Goal: Navigation & Orientation: Find specific page/section

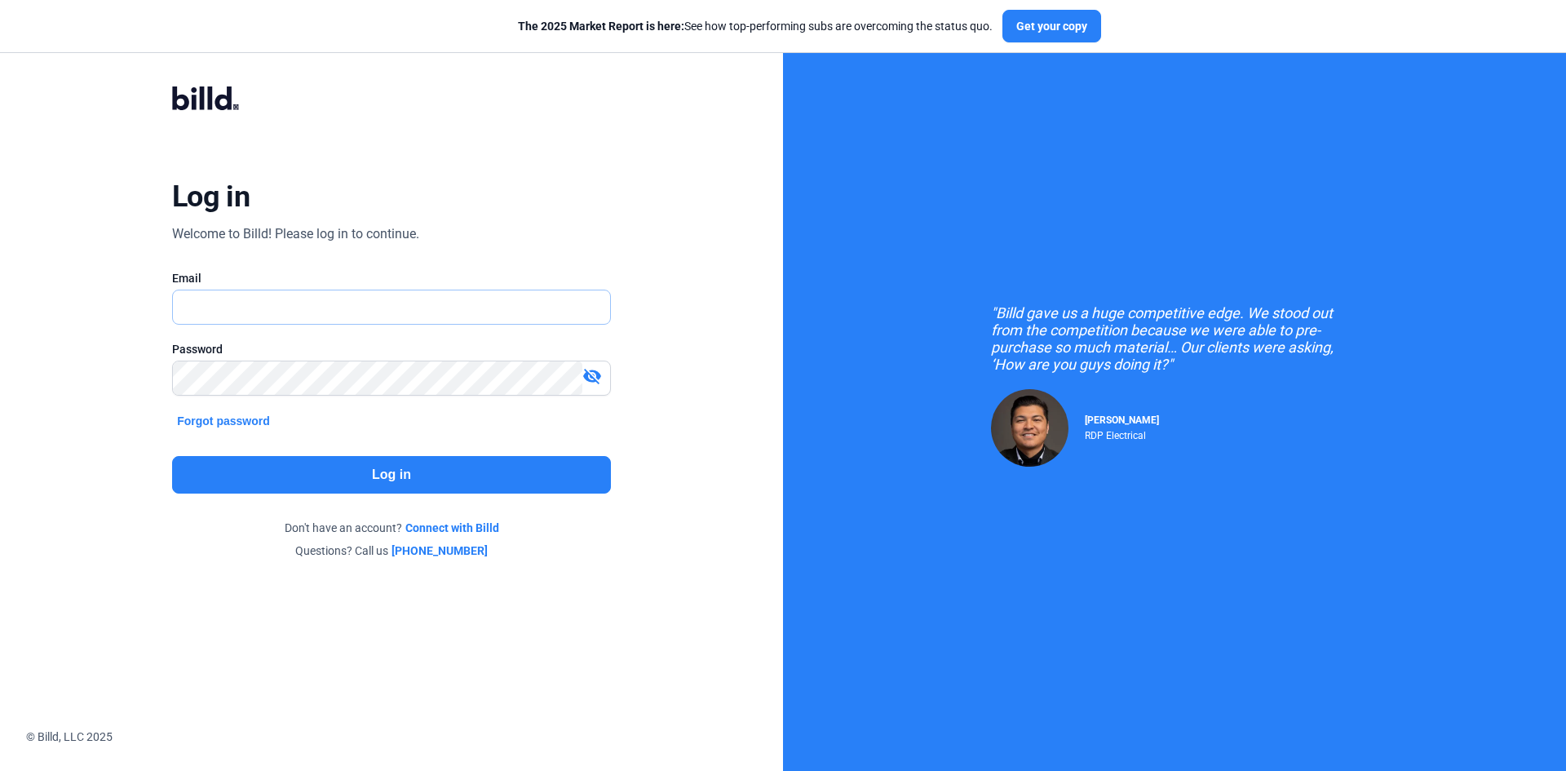
type input "[EMAIL_ADDRESS][DOMAIN_NAME]"
click at [406, 471] on button "Log in" at bounding box center [391, 475] width 439 height 38
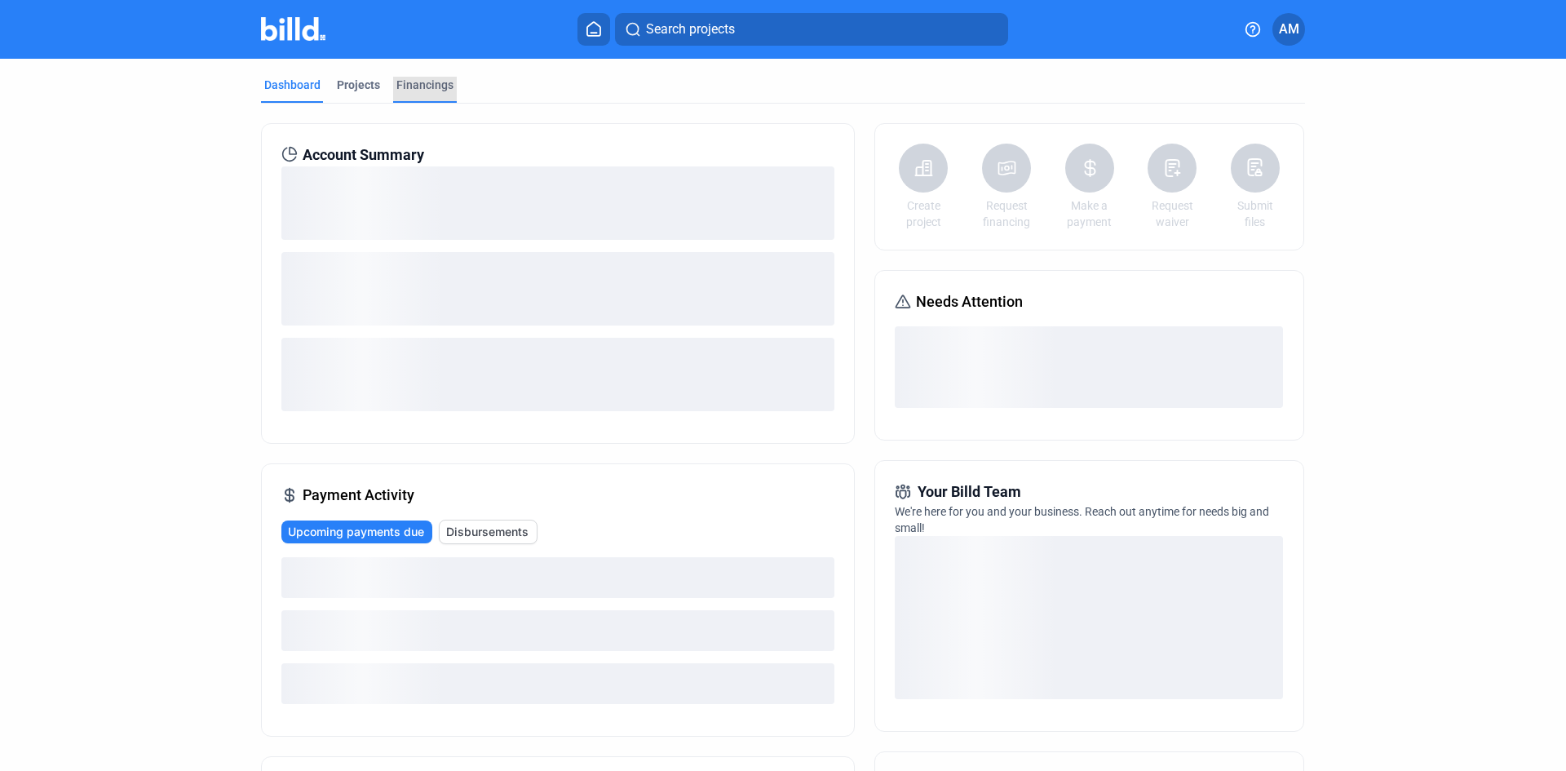
click at [416, 79] on div "Financings" at bounding box center [424, 85] width 57 height 16
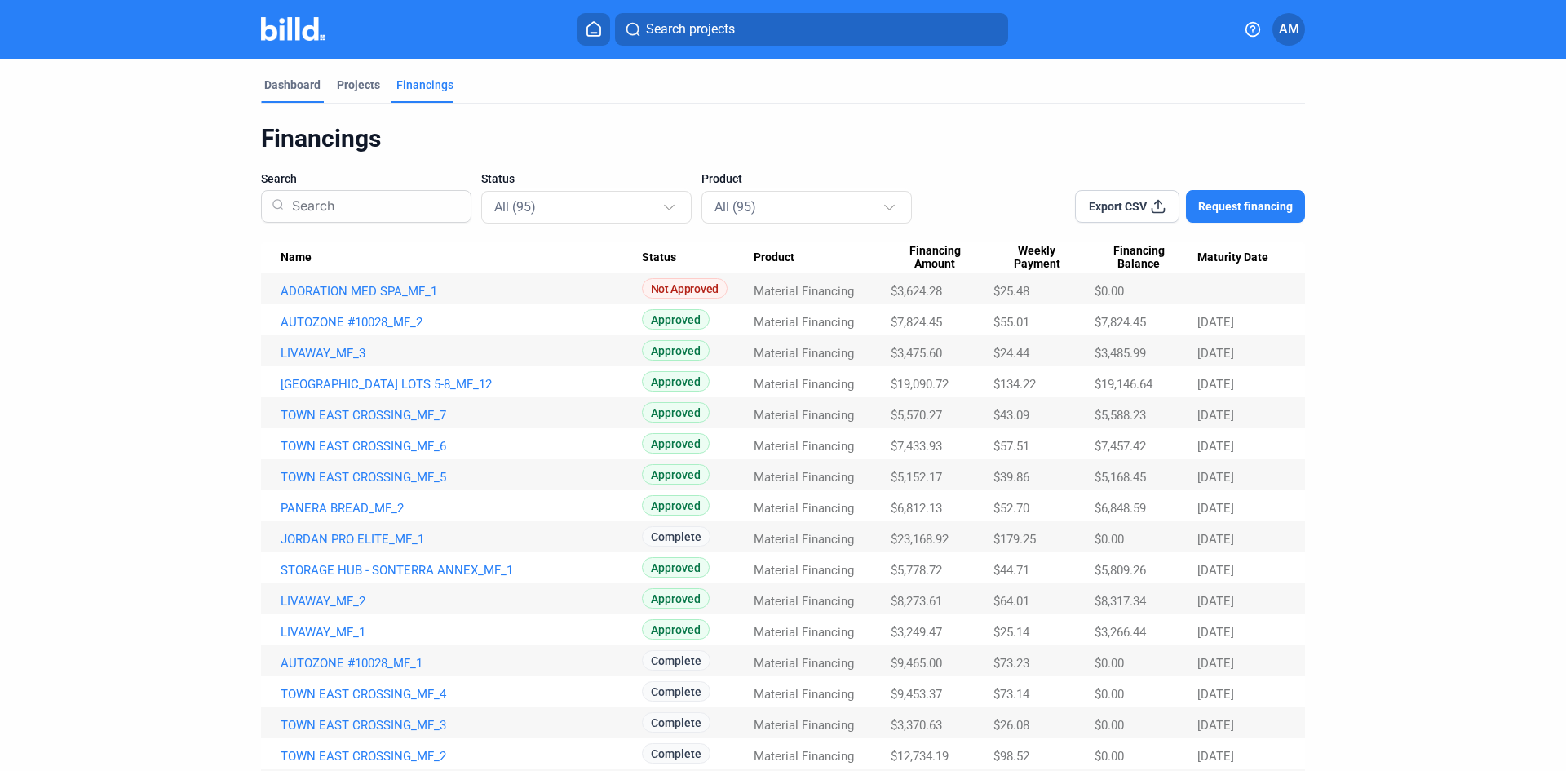
click at [276, 81] on div "Dashboard" at bounding box center [292, 85] width 56 height 16
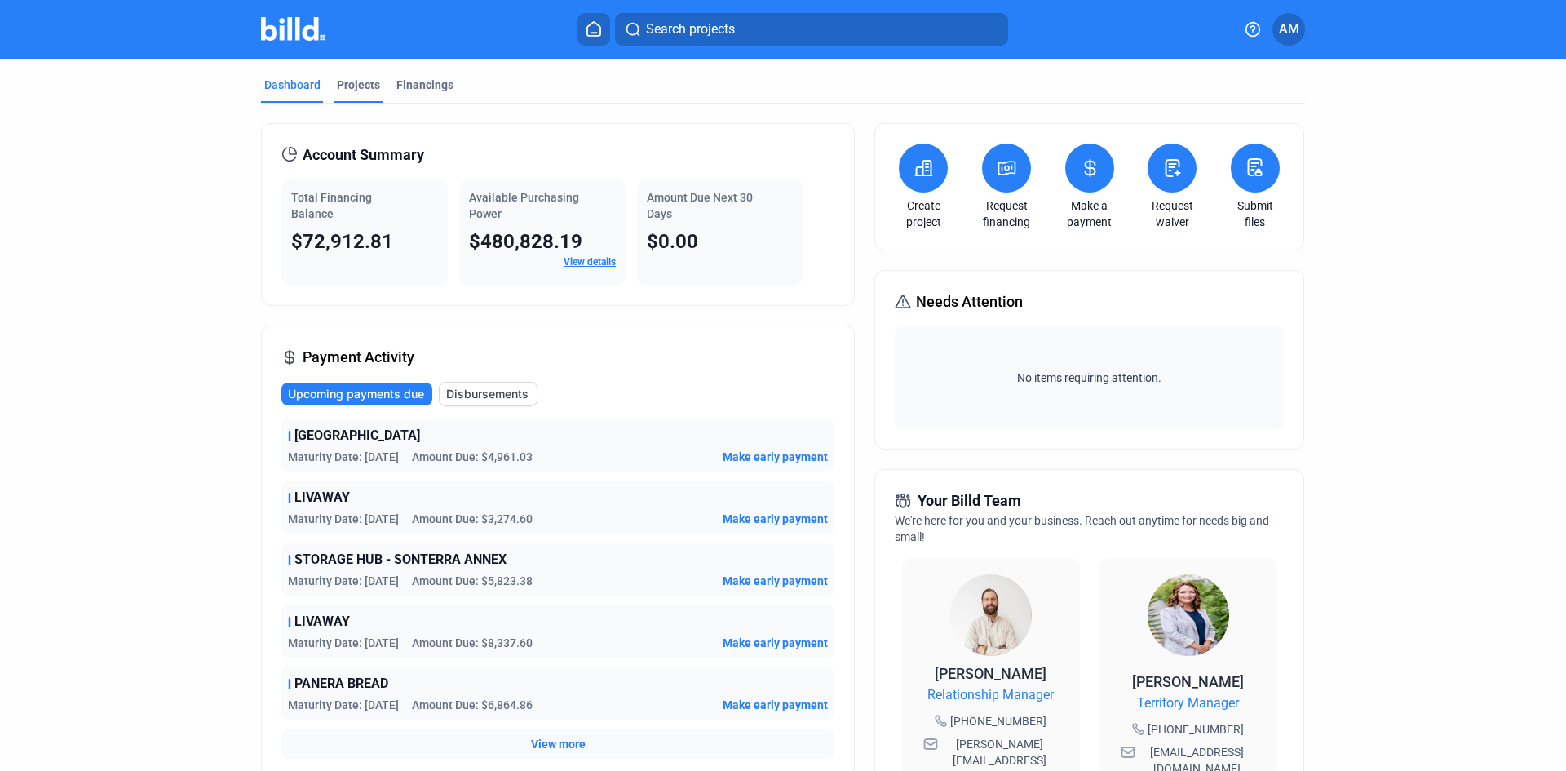
click at [358, 86] on div "Projects" at bounding box center [358, 85] width 43 height 16
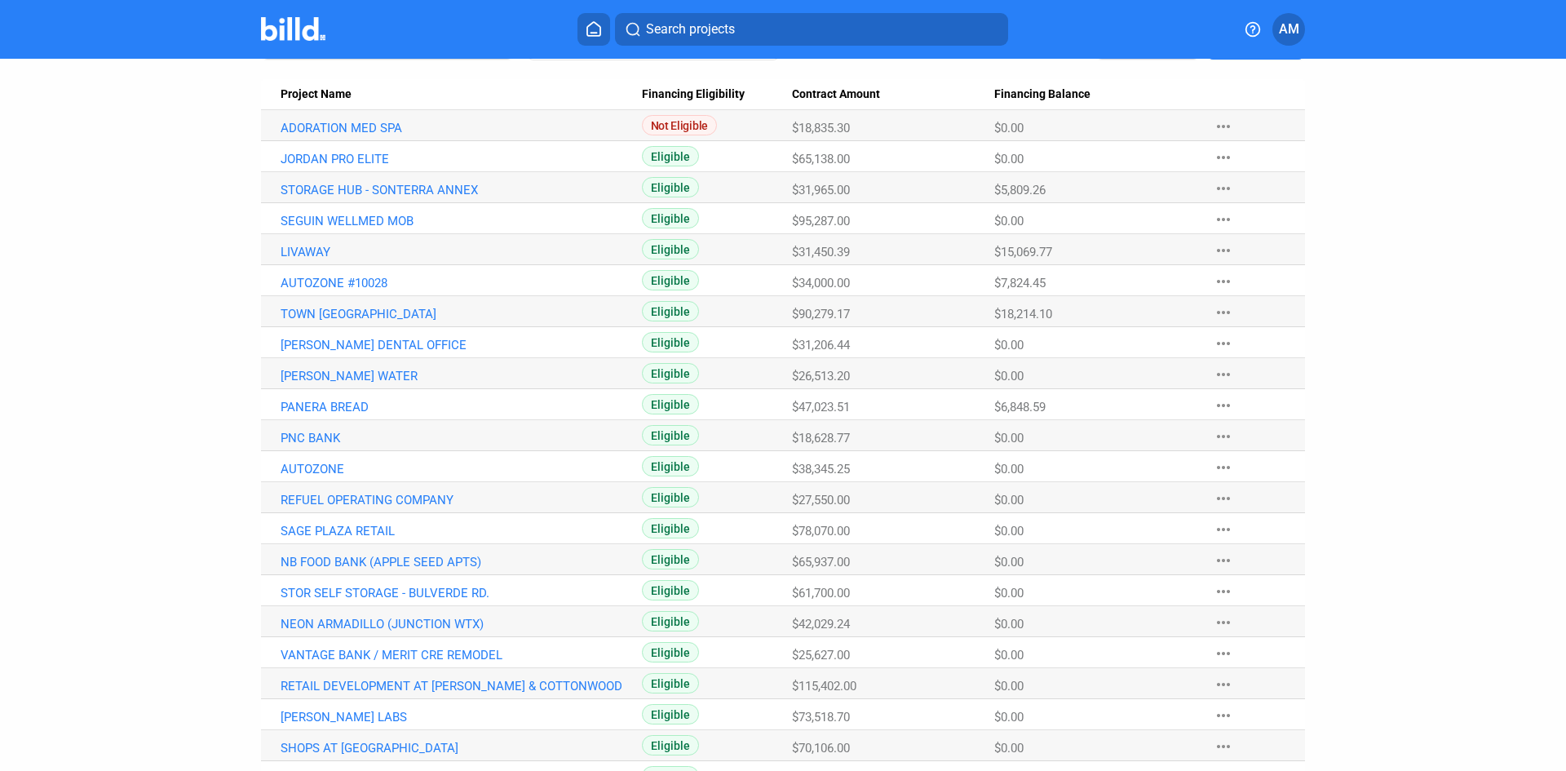
scroll to position [245, 0]
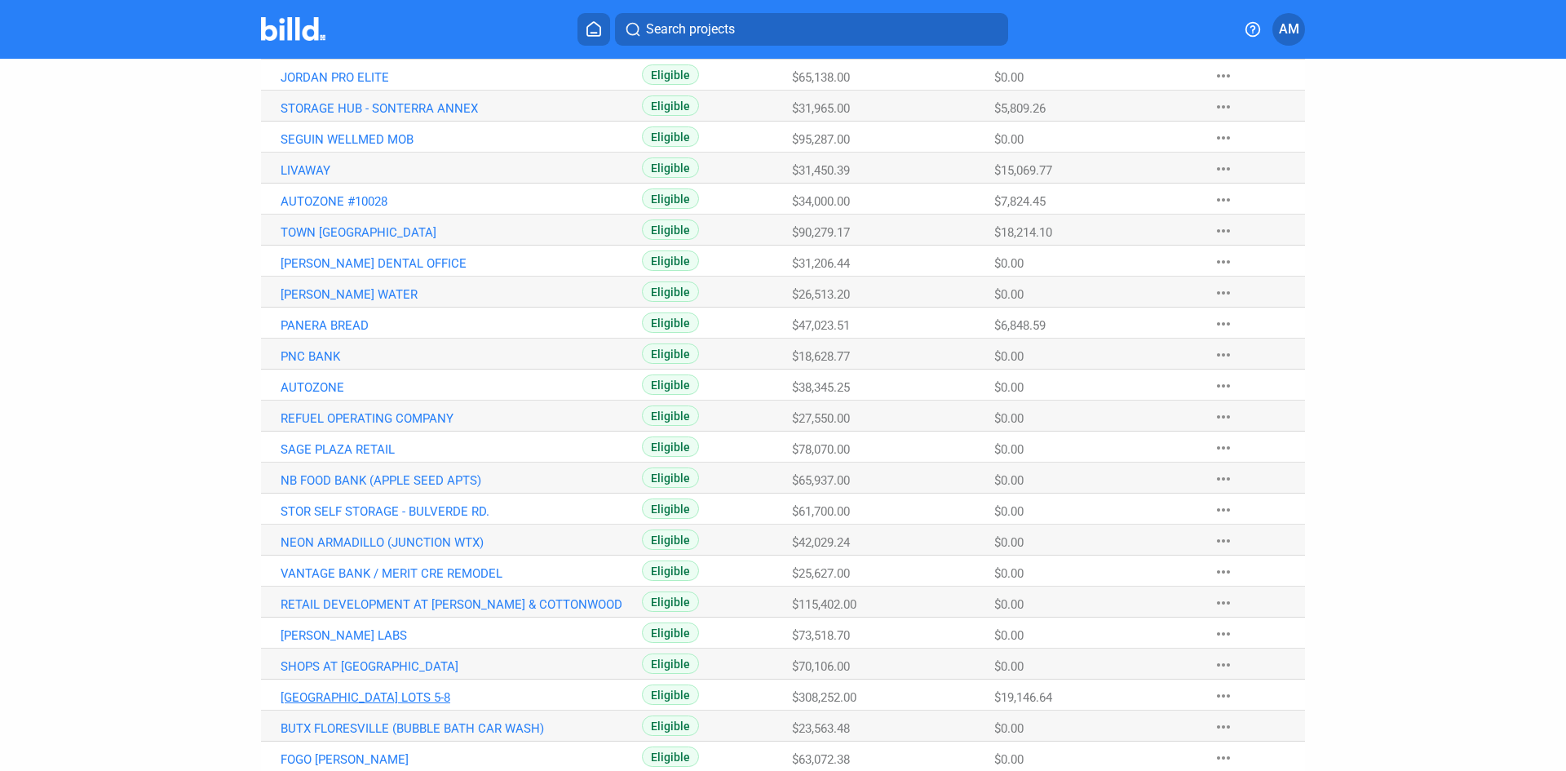
click at [368, 698] on link "[GEOGRAPHIC_DATA] LOTS 5-8" at bounding box center [461, 697] width 361 height 15
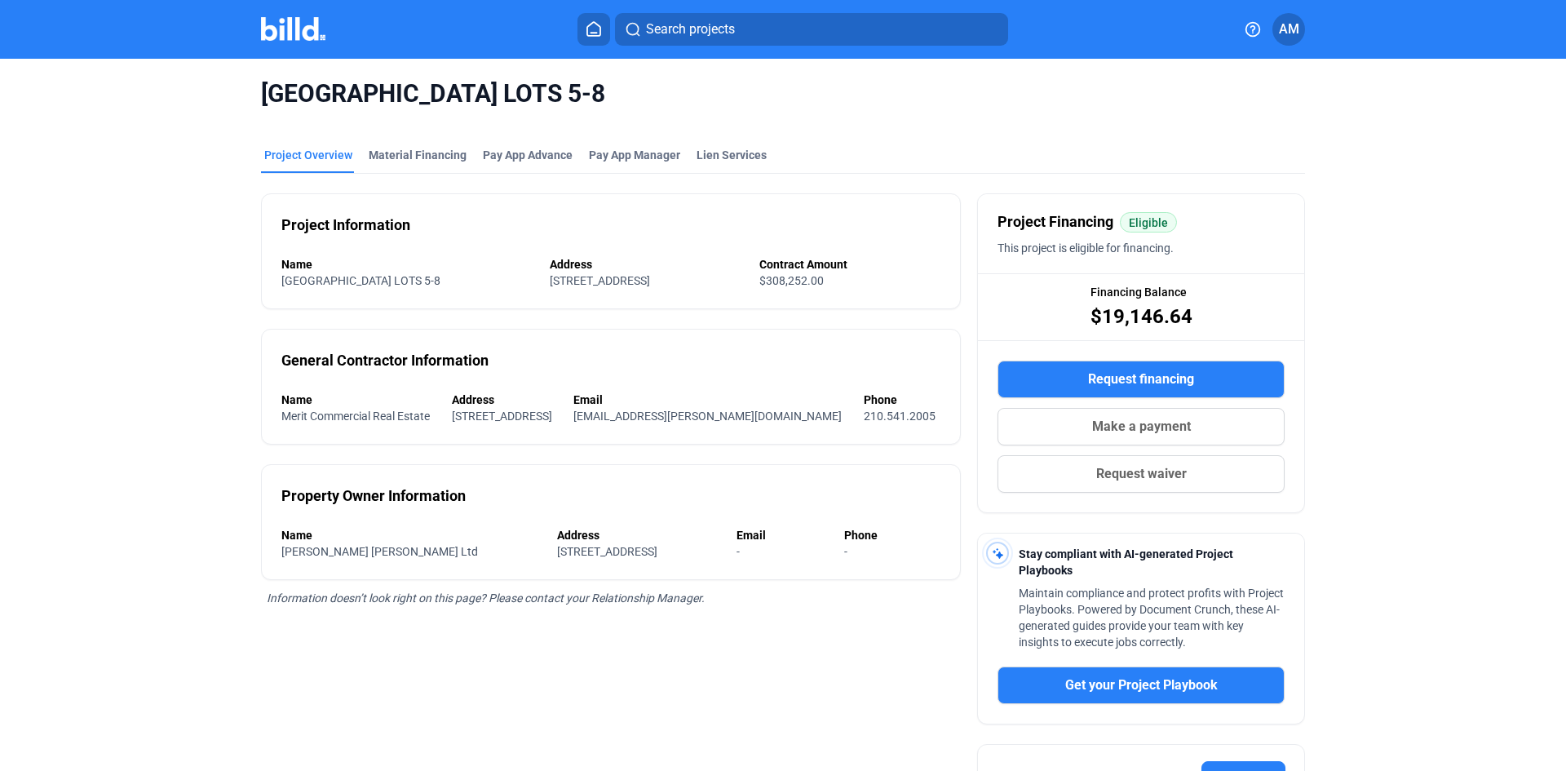
click at [1289, 31] on span "AM" at bounding box center [1289, 30] width 20 height 20
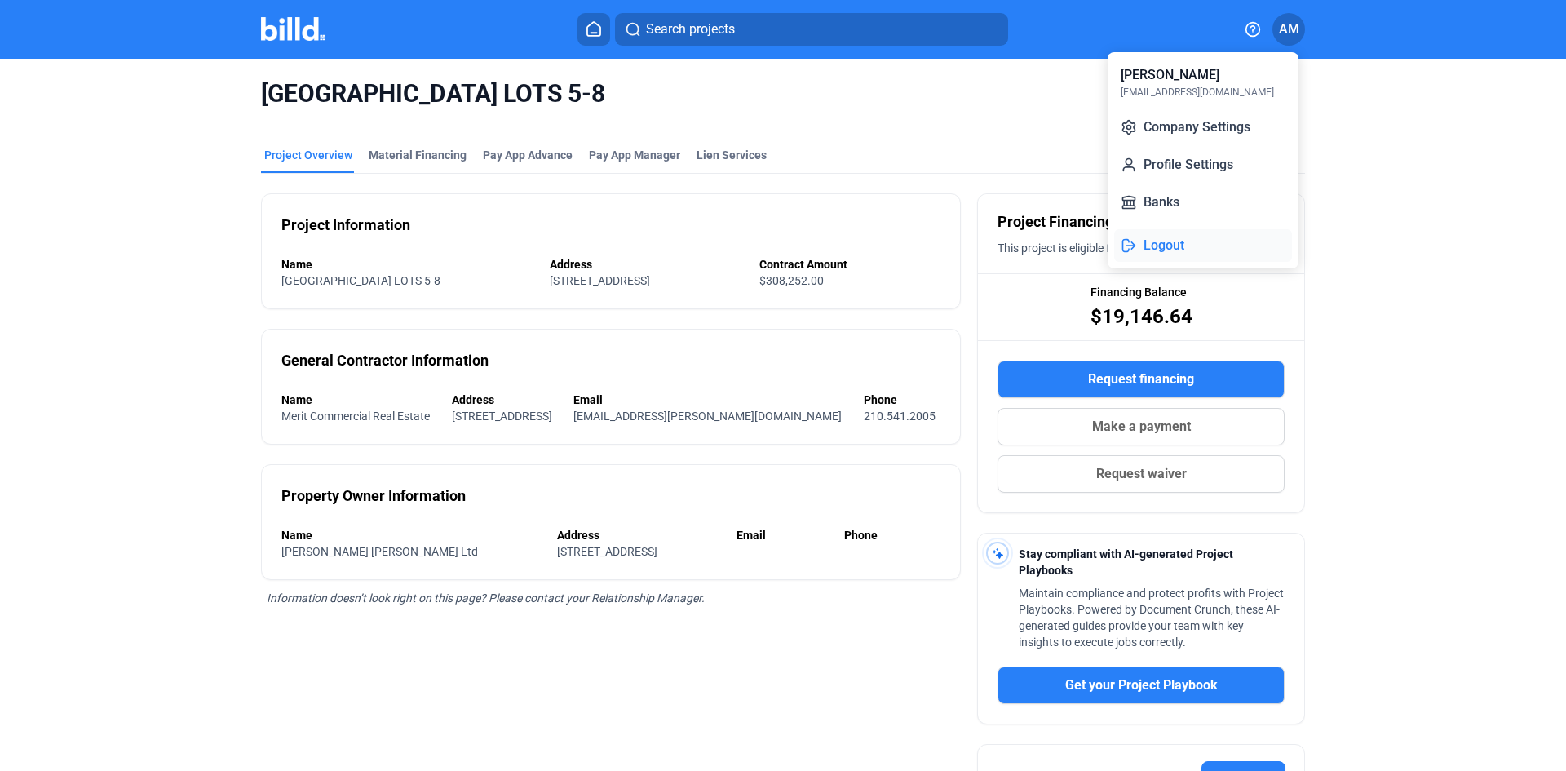
click at [1168, 241] on button "Logout" at bounding box center [1203, 245] width 178 height 33
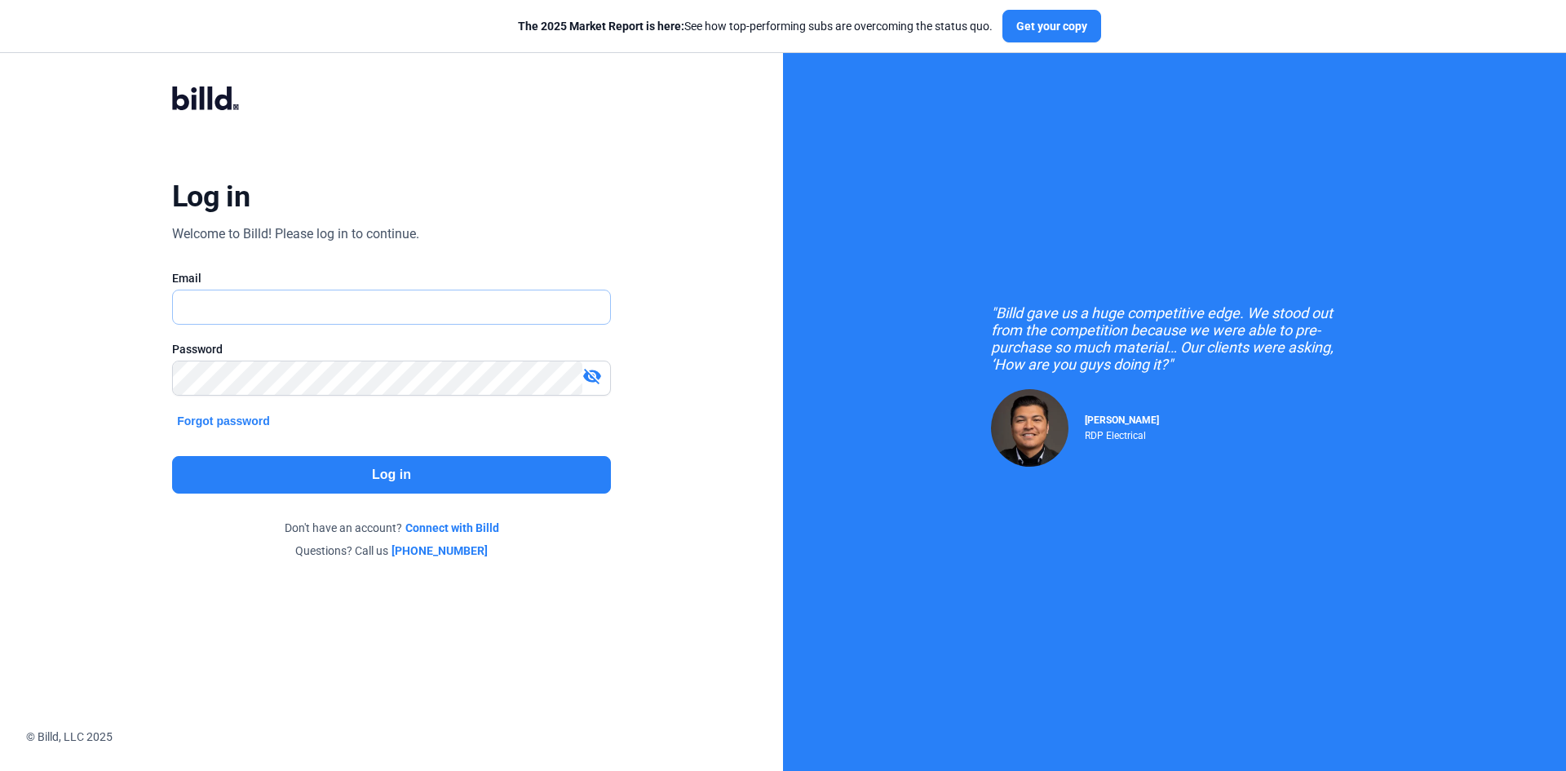
type input "[EMAIL_ADDRESS][DOMAIN_NAME]"
